Goal: Find specific page/section: Find specific page/section

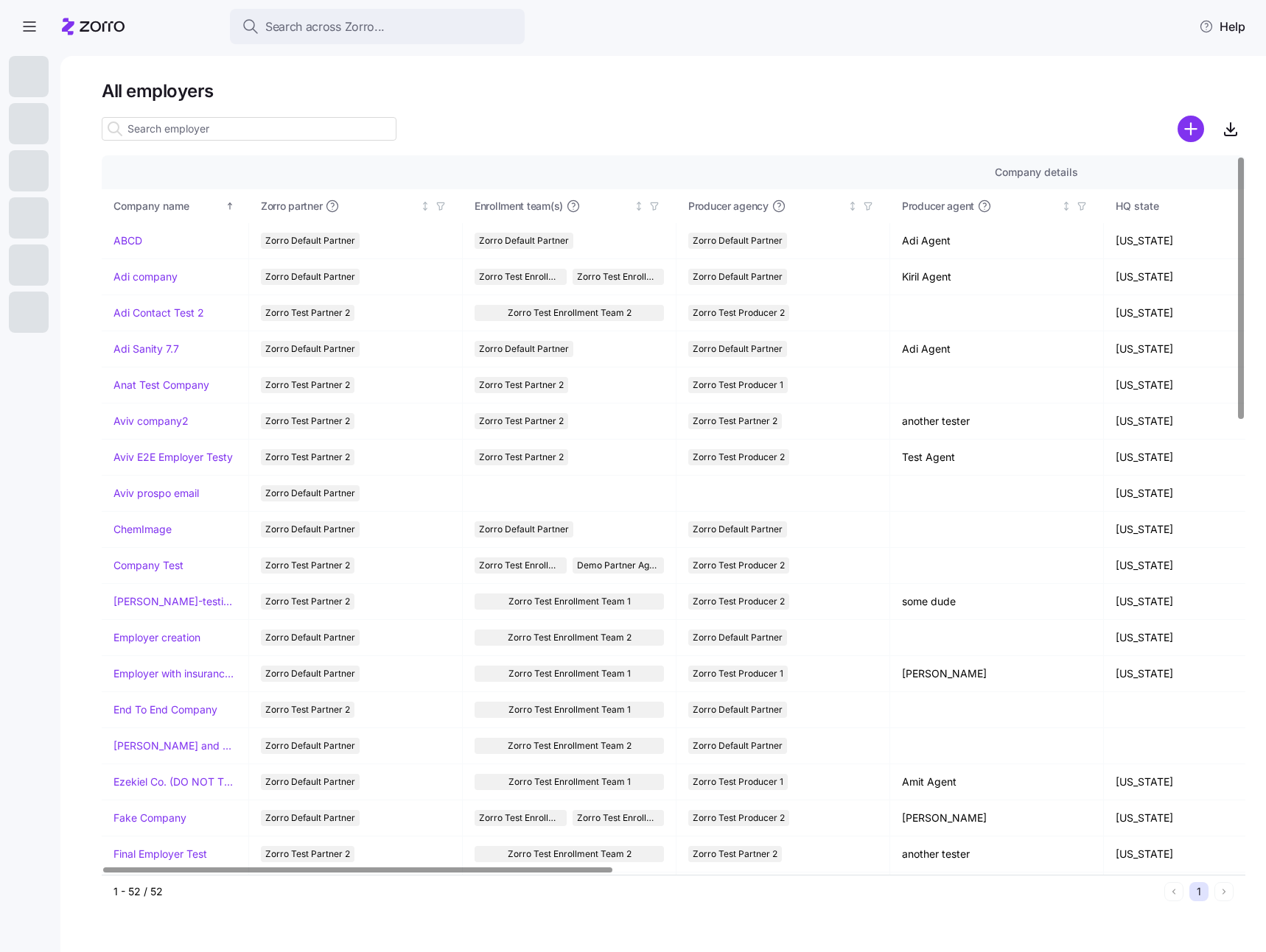
click at [171, 129] on input at bounding box center [249, 129] width 295 height 24
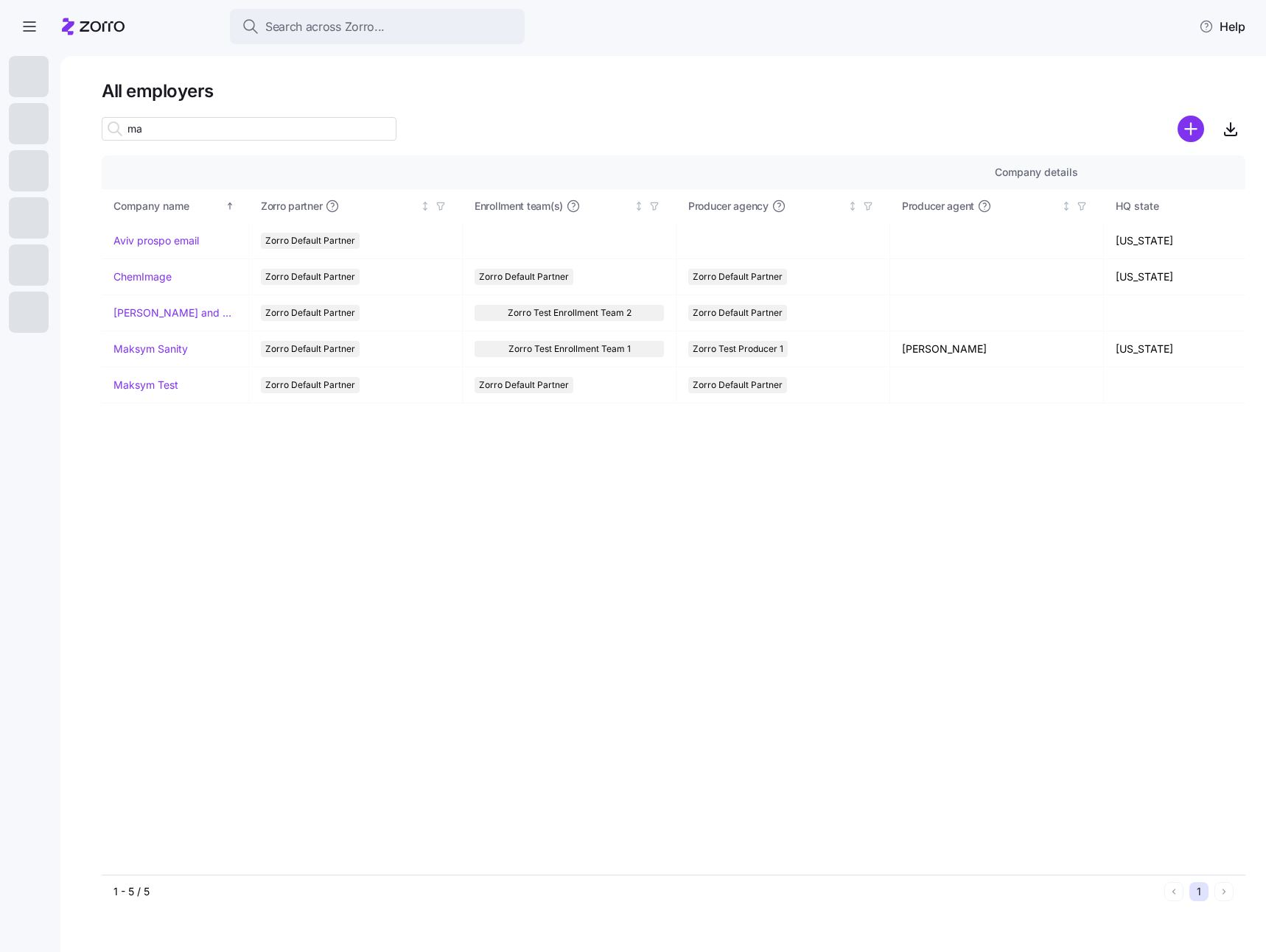
type input "m"
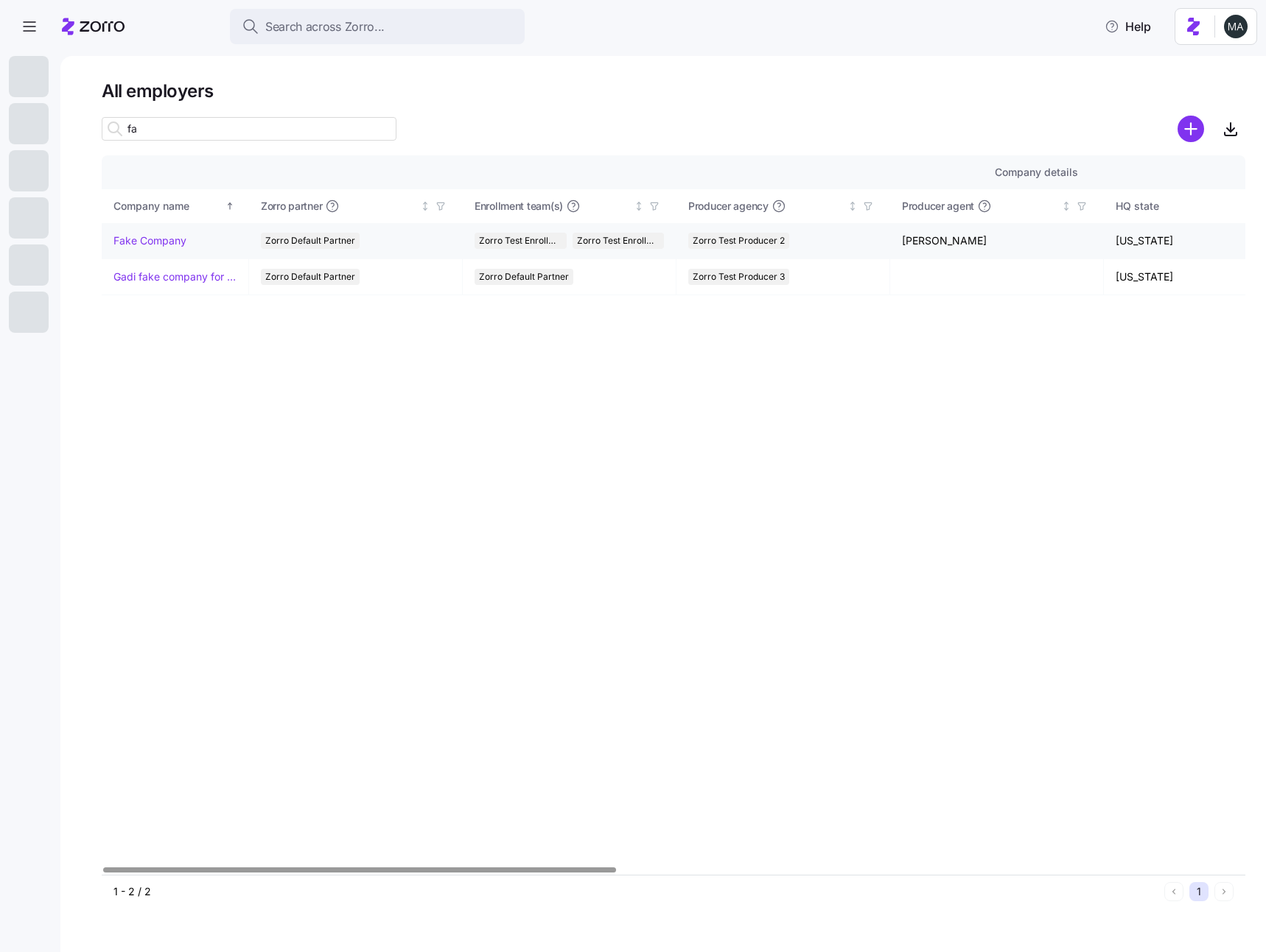
type input "fa"
click at [151, 243] on link "Fake Company" at bounding box center [150, 241] width 73 height 15
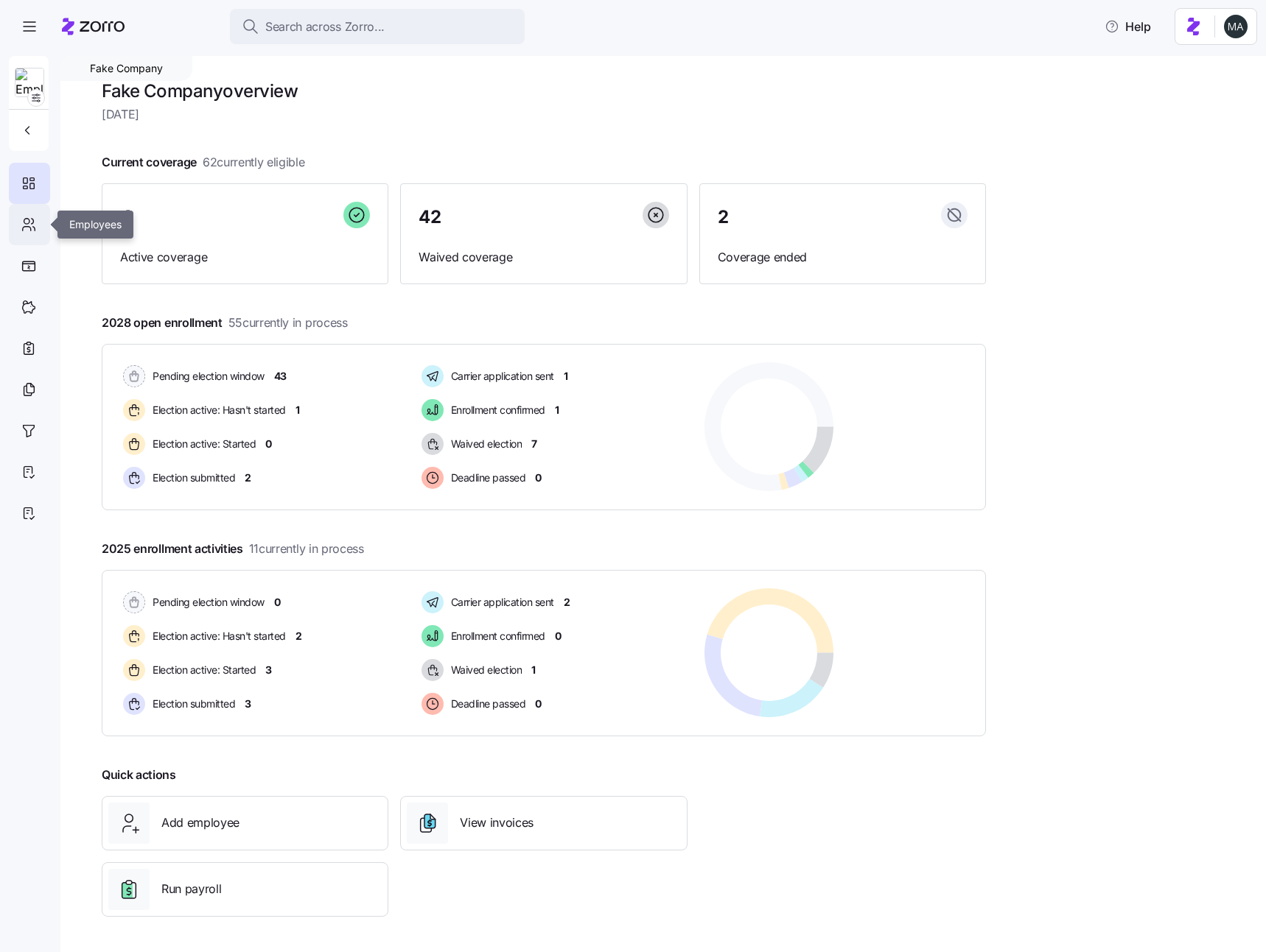
click at [31, 225] on icon at bounding box center [29, 225] width 16 height 18
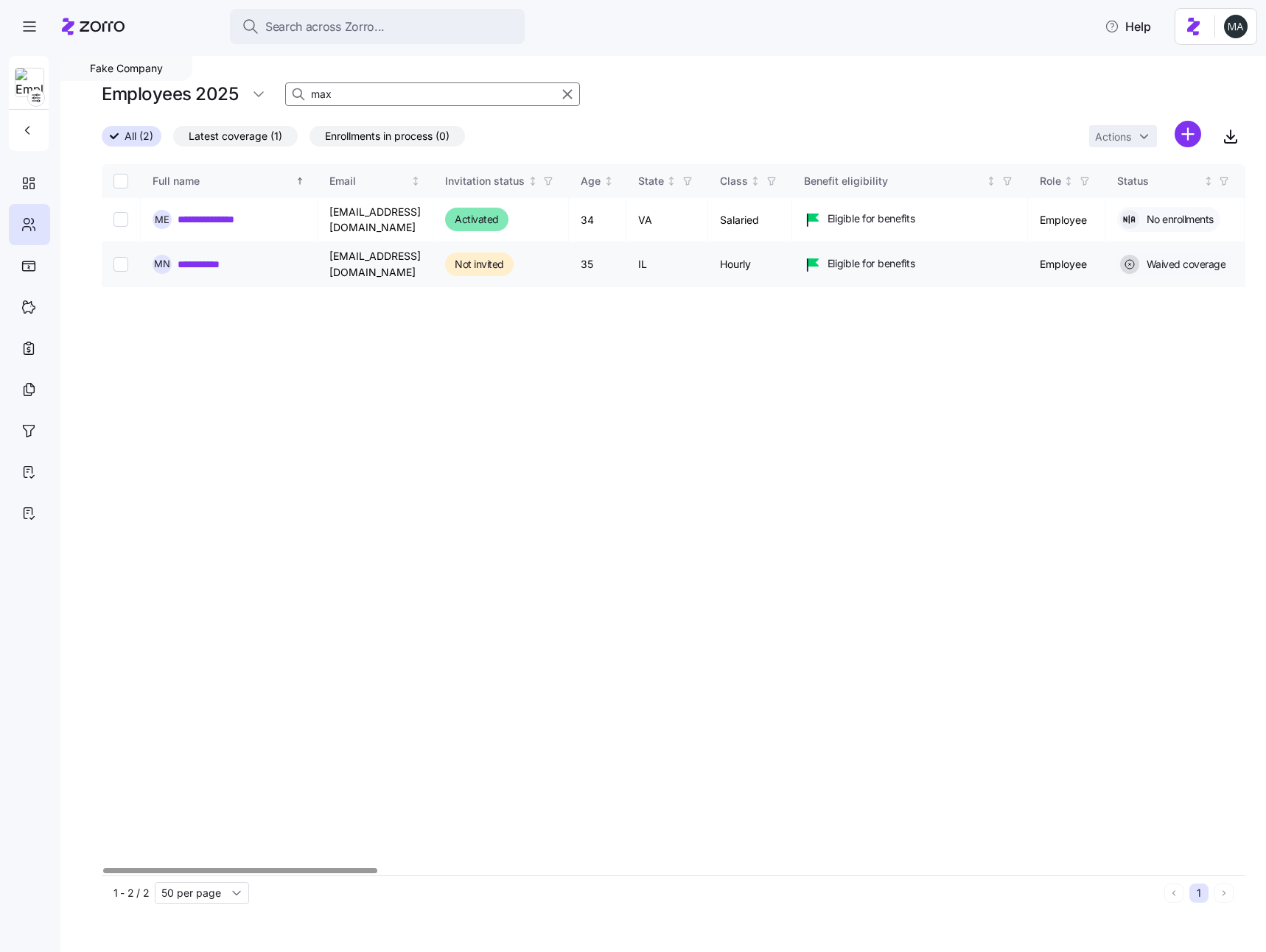
click at [215, 257] on link "**********" at bounding box center [211, 264] width 68 height 15
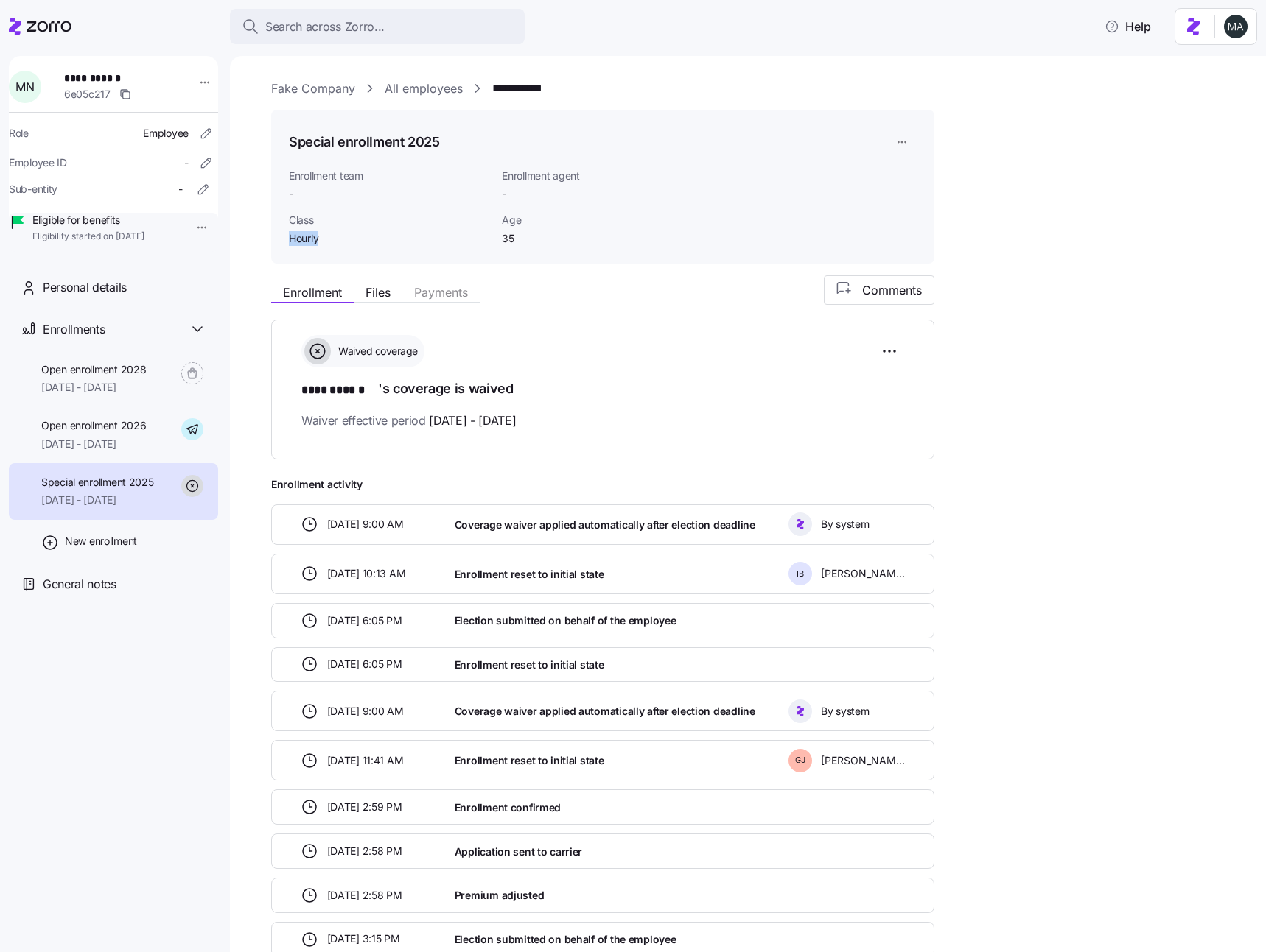
drag, startPoint x: 289, startPoint y: 235, endPoint x: 347, endPoint y: 235, distance: 58.0
click at [347, 235] on span "Hourly" at bounding box center [390, 238] width 201 height 15
click at [59, 309] on div "Personal details" at bounding box center [113, 287] width 209 height 42
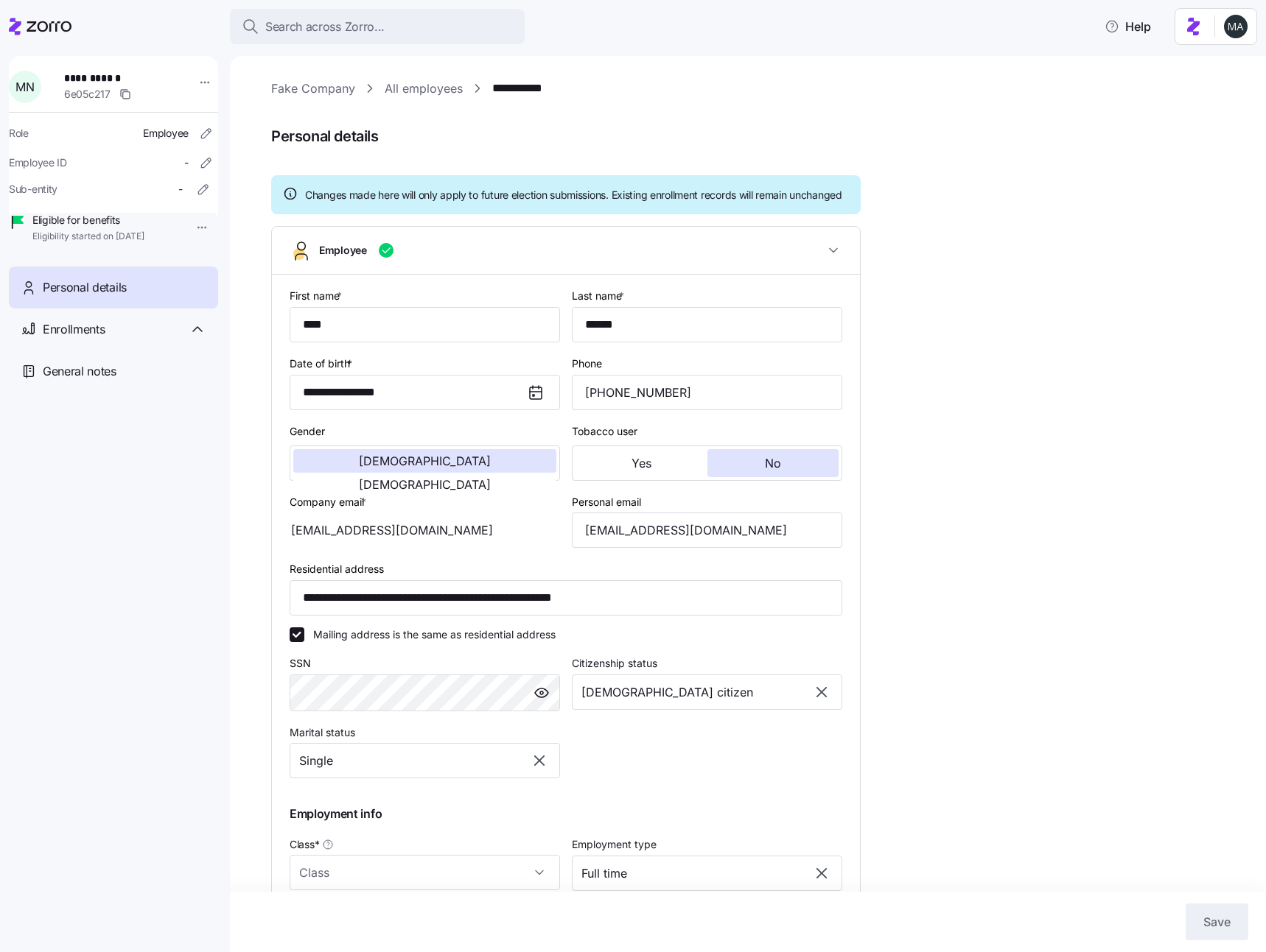
type input "Hourly"
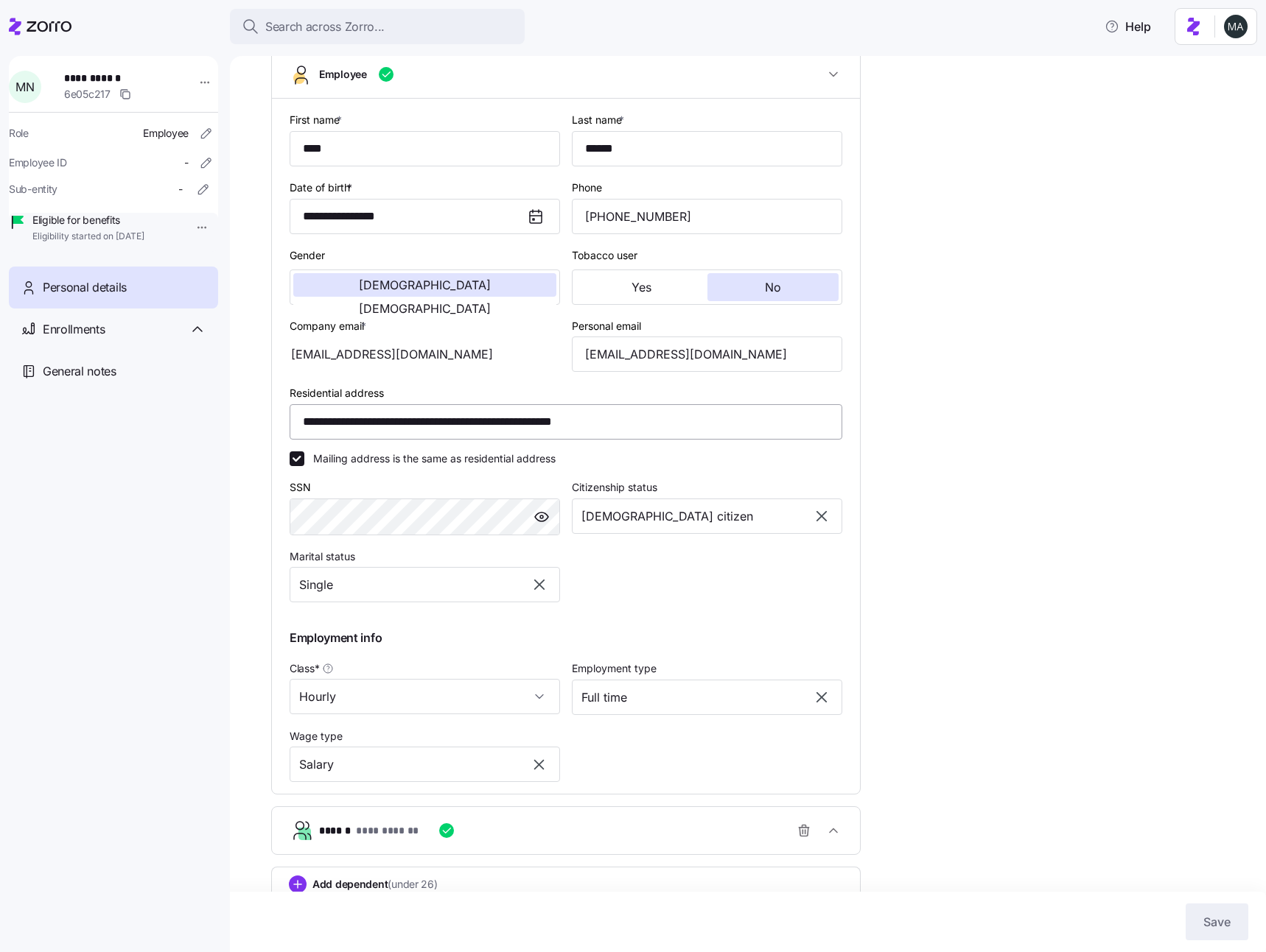
scroll to position [217, 0]
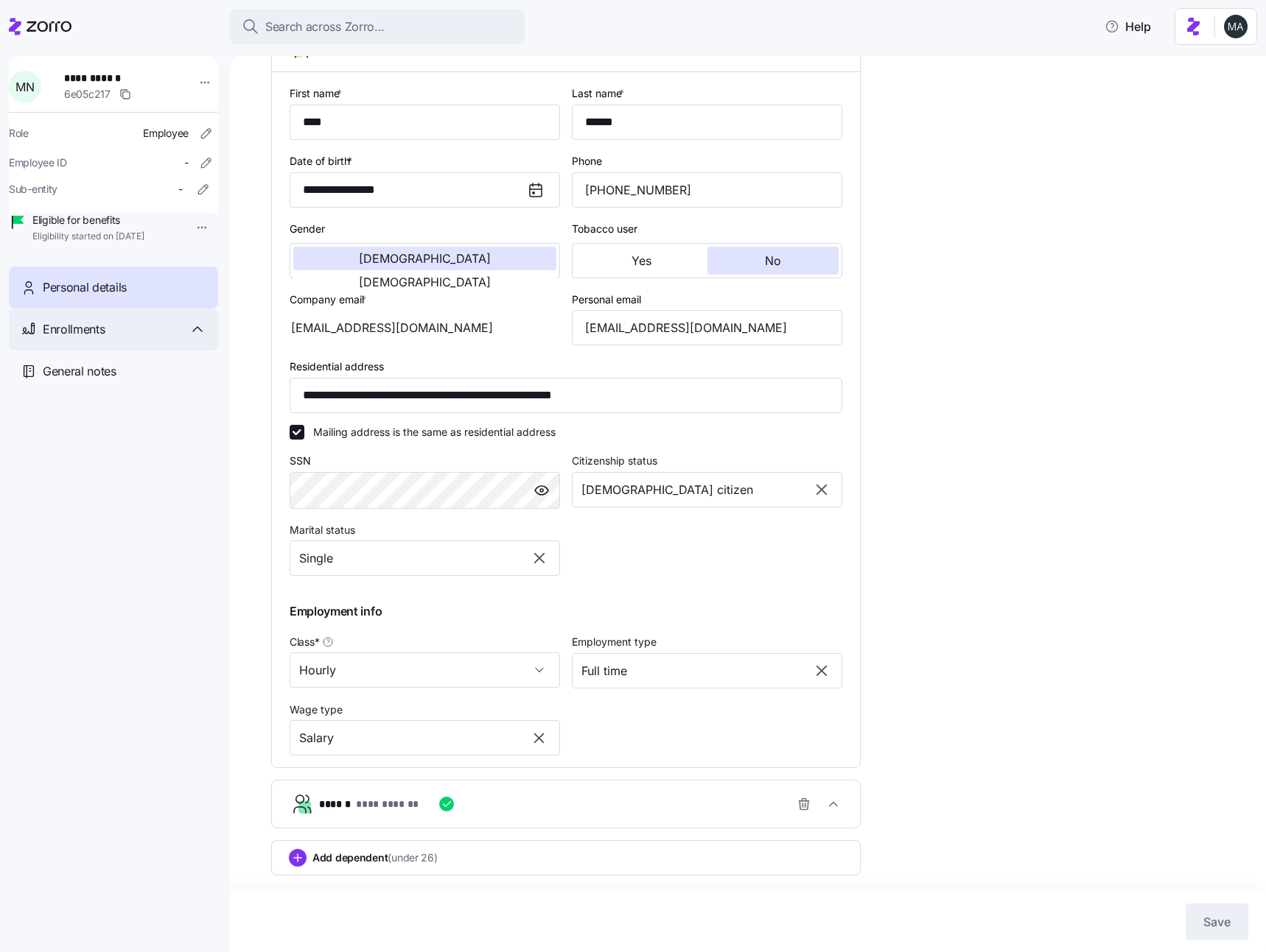
click at [151, 350] on div "Enrollments" at bounding box center [113, 330] width 209 height 42
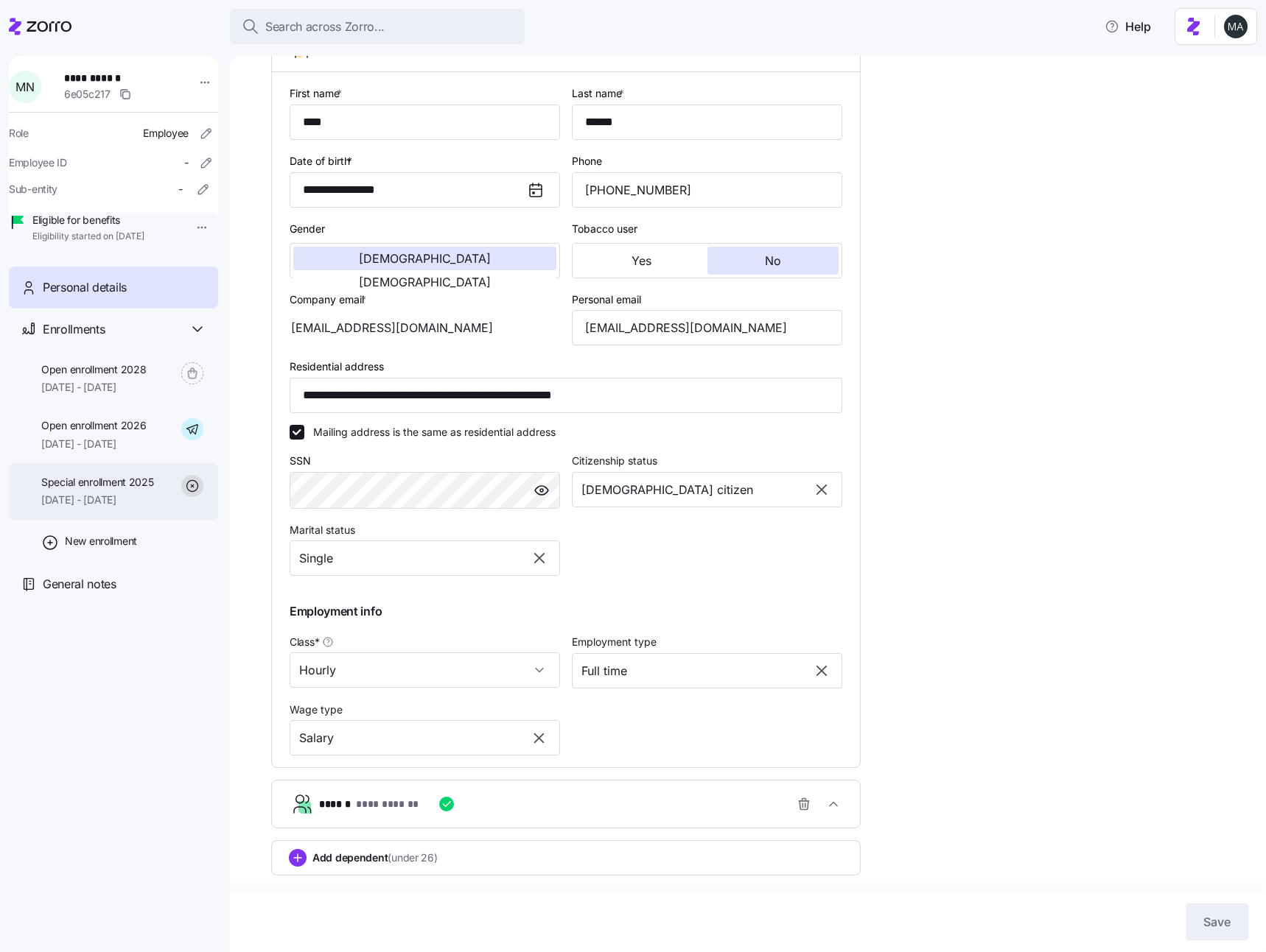
click at [104, 520] on div "Special enrollment 2025 [DATE] - [DATE]" at bounding box center [113, 491] width 209 height 56
